Goal: Book appointment/travel/reservation

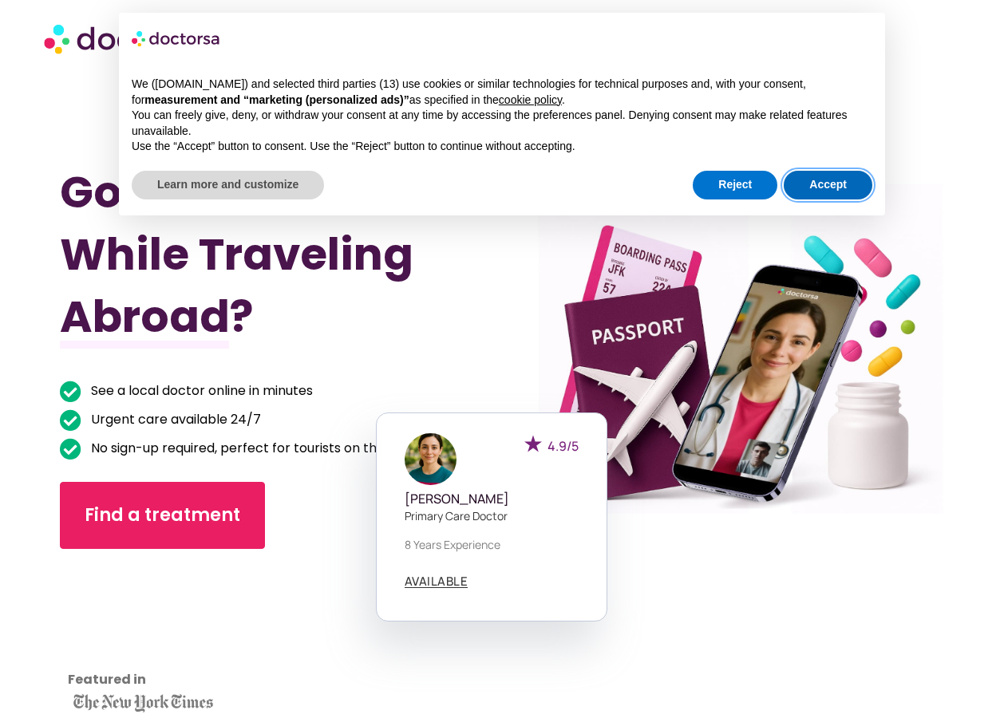
click at [808, 185] on button "Accept" at bounding box center [828, 185] width 89 height 29
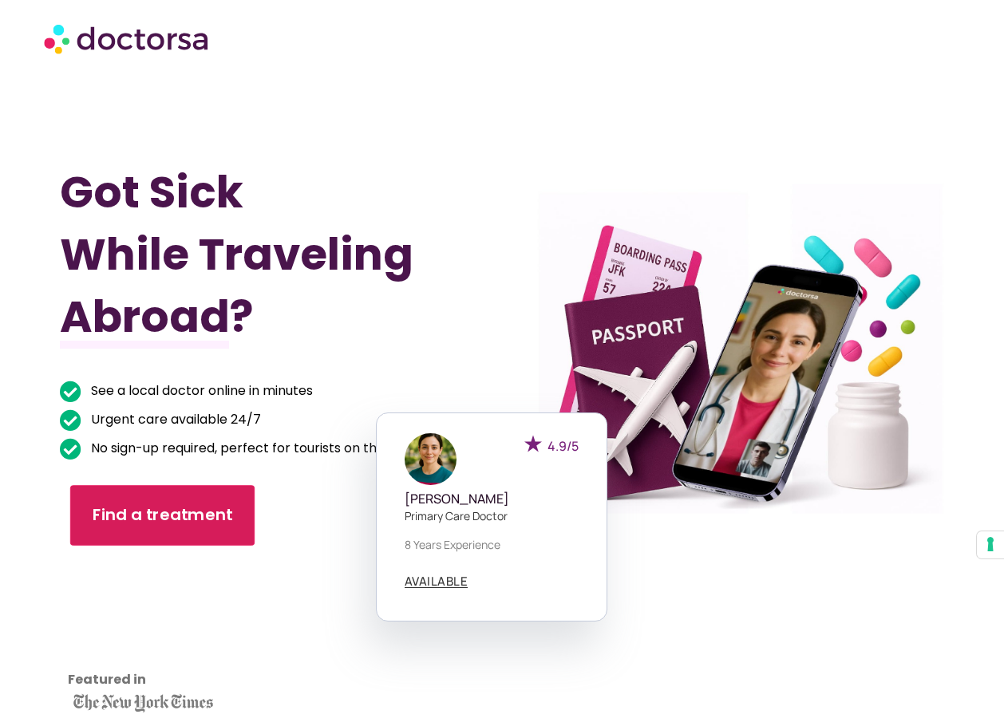
click at [195, 511] on span "Find a treatment" at bounding box center [163, 515] width 140 height 23
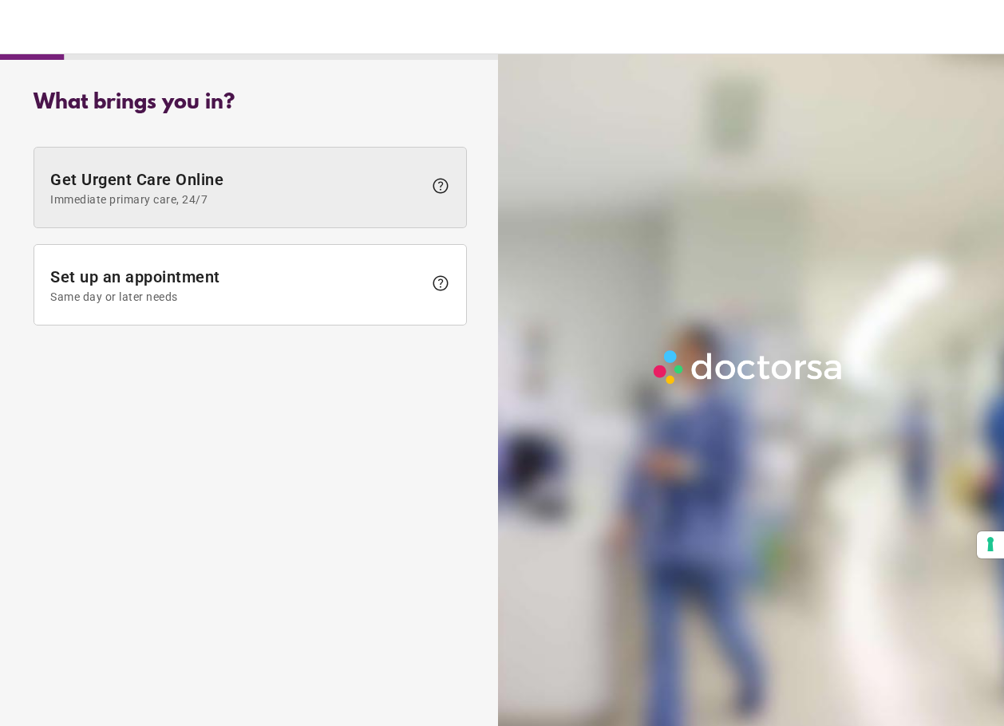
click at [344, 180] on span "Get Urgent Care Online Immediate primary care, 24/7" at bounding box center [236, 188] width 373 height 36
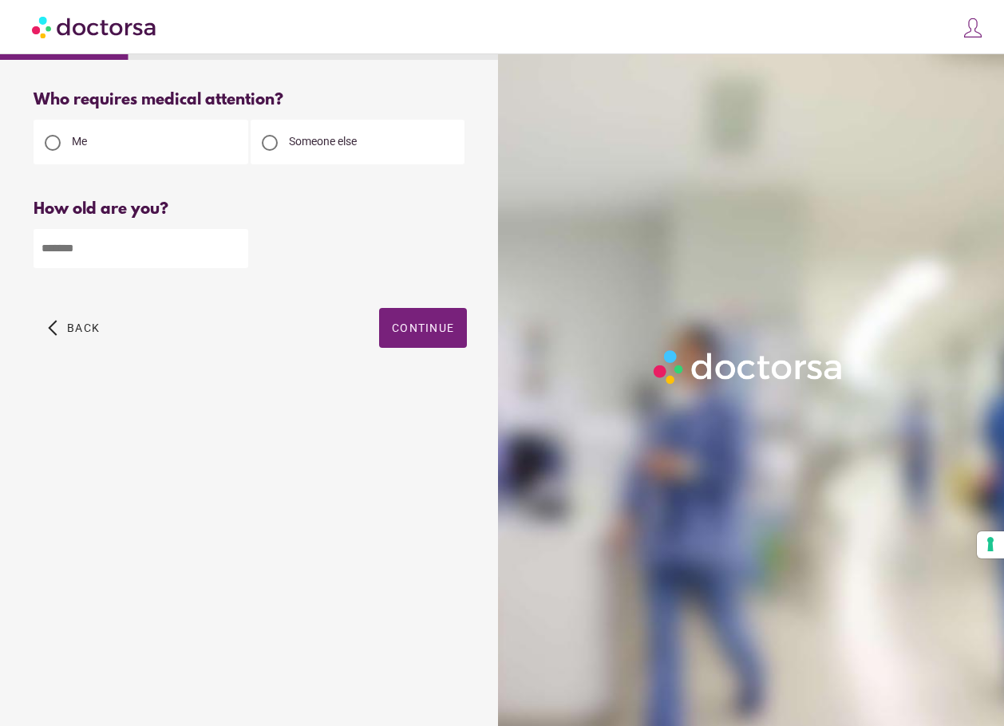
click at [970, 26] on img at bounding box center [973, 28] width 22 height 22
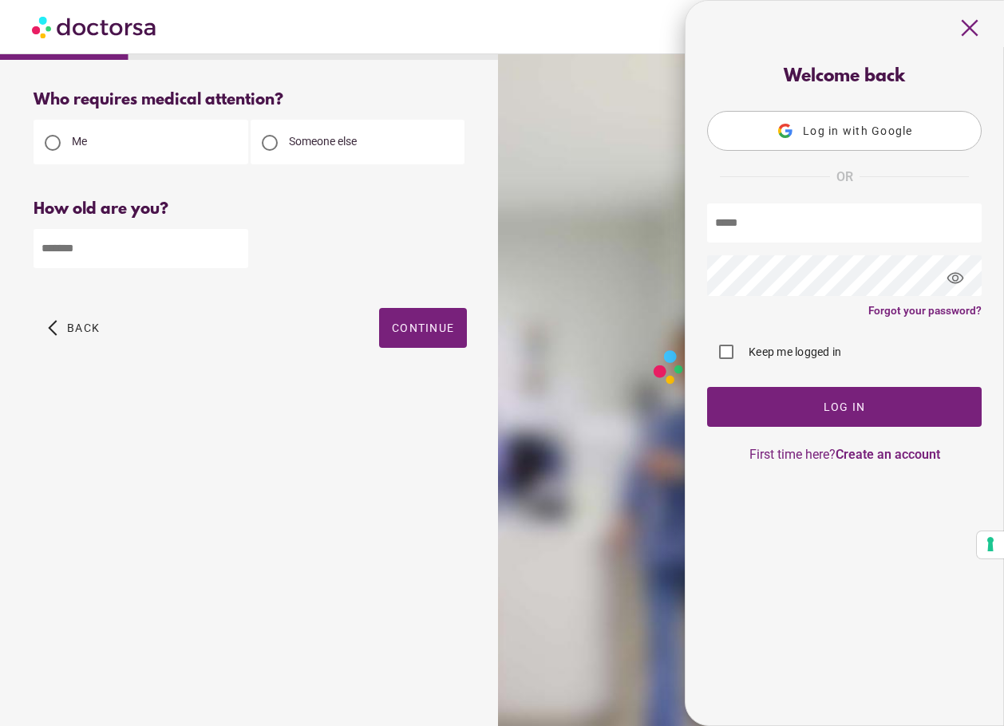
click at [811, 223] on input "text" at bounding box center [844, 222] width 275 height 39
type input "**********"
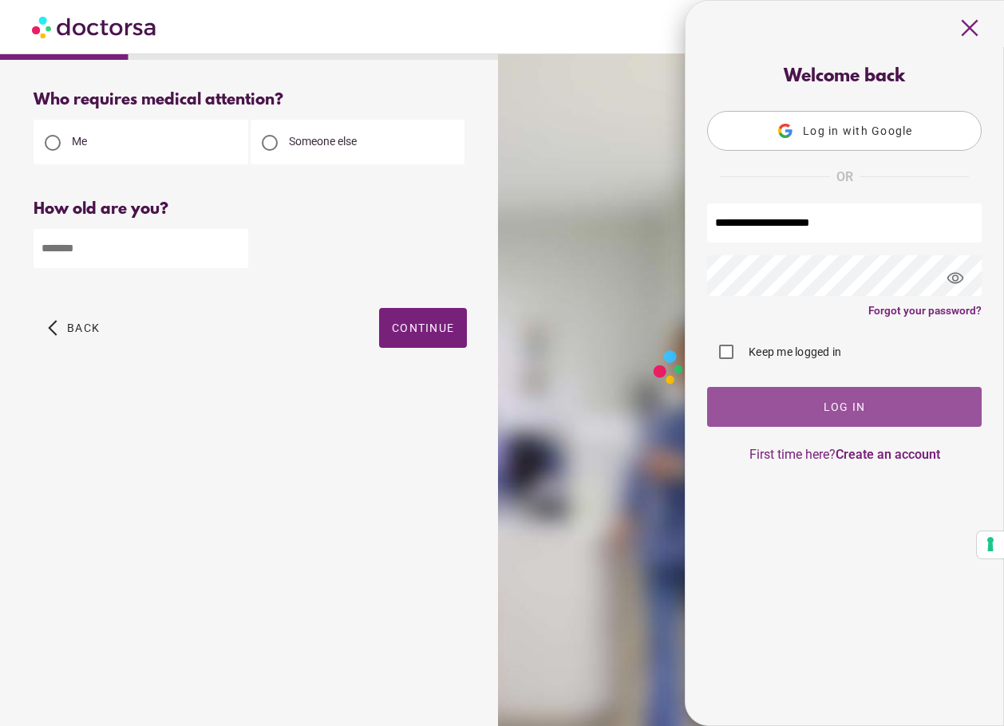
click at [812, 397] on span "button" at bounding box center [844, 407] width 275 height 40
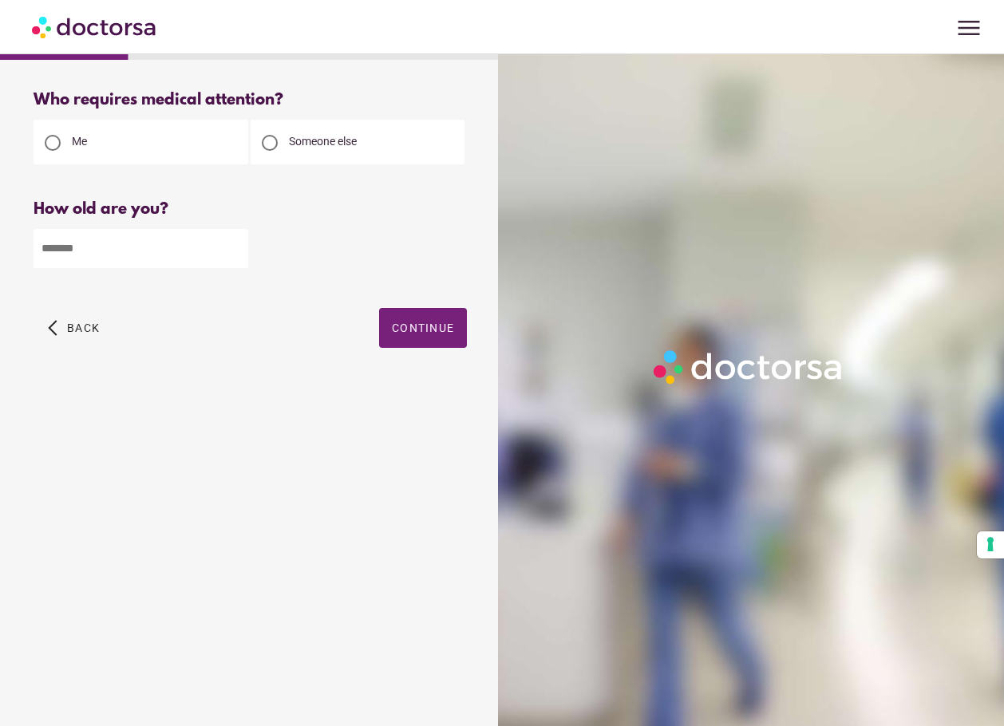
click at [959, 28] on span "menu" at bounding box center [969, 28] width 30 height 30
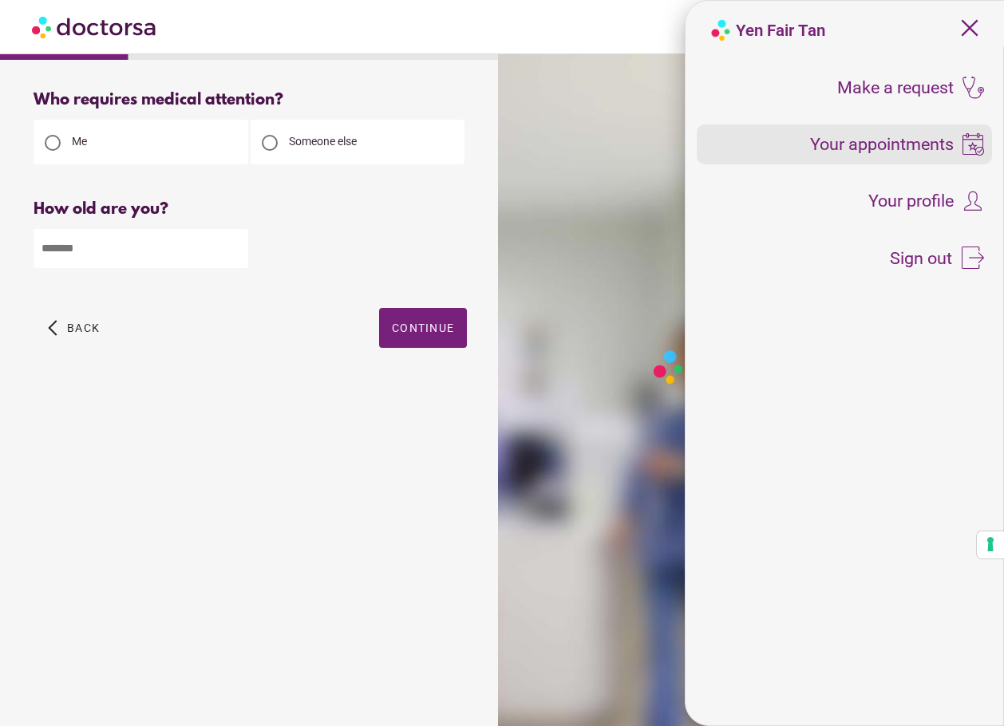
click at [904, 149] on span "Your appointments" at bounding box center [882, 145] width 144 height 18
